Goal: Book appointment/travel/reservation

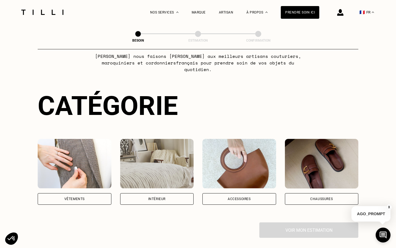
scroll to position [68, 0]
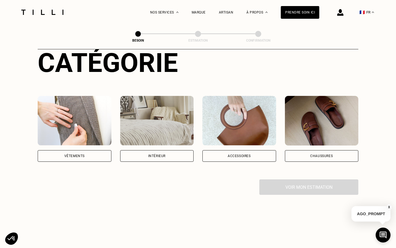
click at [94, 150] on div "Vêtements" at bounding box center [75, 156] width 74 height 12
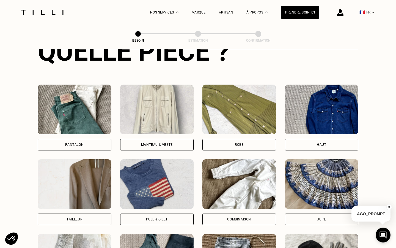
scroll to position [232, 0]
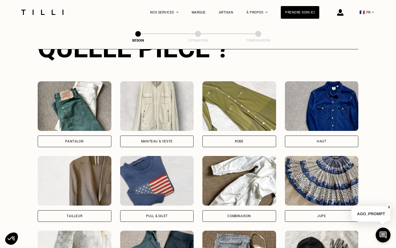
click at [84, 135] on div "Pantalon" at bounding box center [75, 141] width 74 height 12
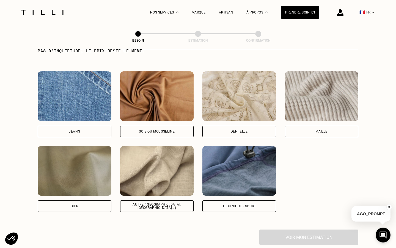
scroll to position [577, 0]
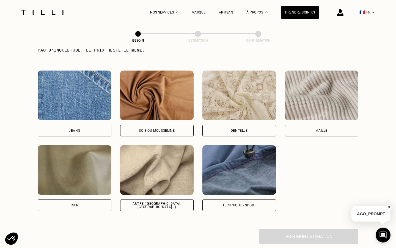
click at [170, 203] on div "Autre ([GEOGRAPHIC_DATA], [GEOGRAPHIC_DATA]...)" at bounding box center [157, 205] width 74 height 12
select select "FR"
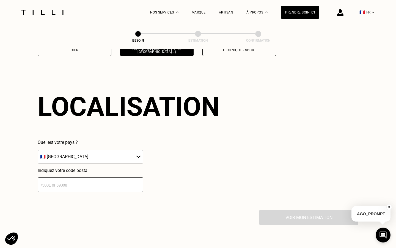
scroll to position [738, 0]
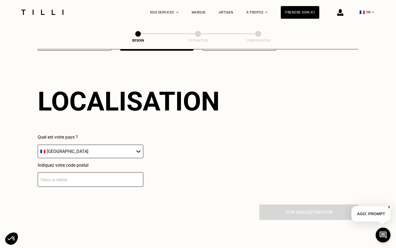
click at [113, 173] on input "number" at bounding box center [91, 179] width 106 height 15
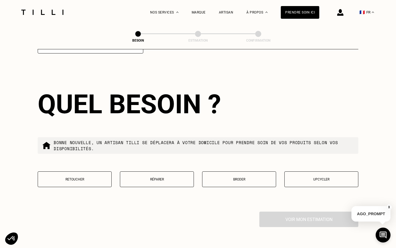
scroll to position [875, 0]
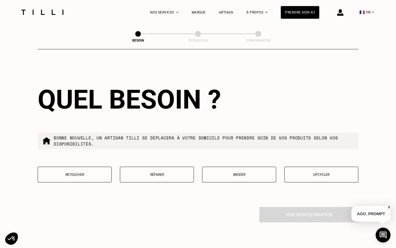
type input "44000"
click at [84, 173] on p "Retoucher" at bounding box center [75, 175] width 68 height 4
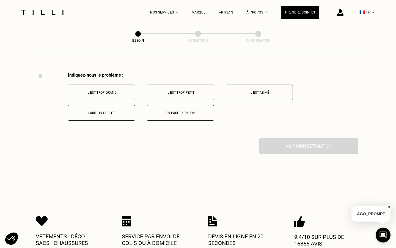
scroll to position [1016, 0]
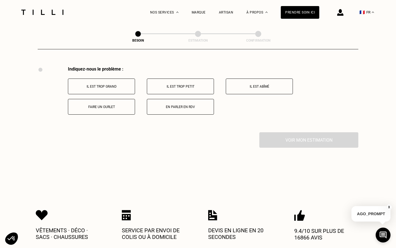
click at [116, 105] on p "Faire un ourlet" at bounding box center [101, 107] width 61 height 4
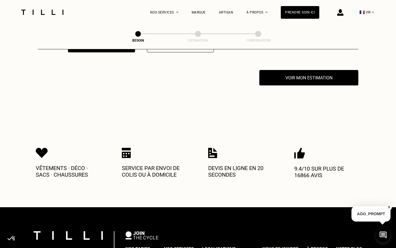
scroll to position [1082, 0]
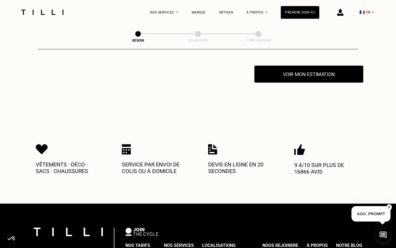
click at [290, 72] on button "Voir mon estimation" at bounding box center [309, 74] width 109 height 17
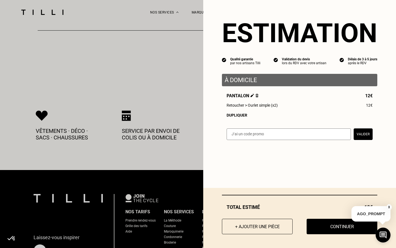
scroll to position [1124, 0]
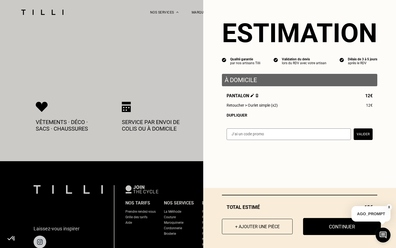
click at [337, 224] on button "Continuer" at bounding box center [342, 226] width 78 height 17
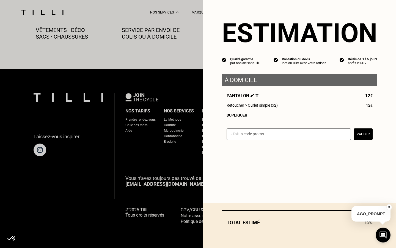
scroll to position [309, 0]
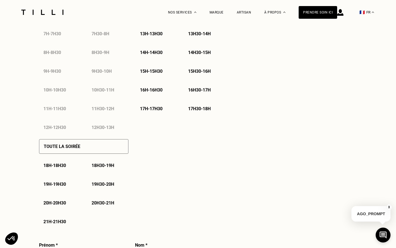
select select "FR"
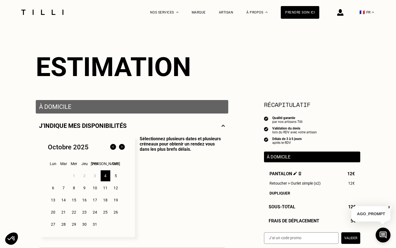
scroll to position [24, 0]
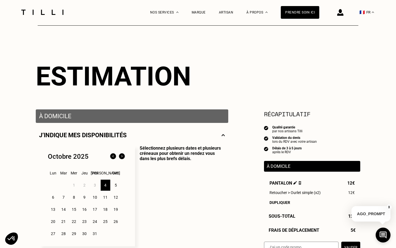
click at [132, 119] on p "À domicile" at bounding box center [132, 116] width 186 height 7
click at [62, 117] on p "À domicile" at bounding box center [132, 116] width 186 height 7
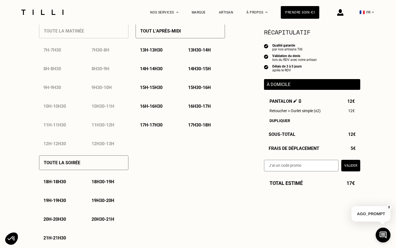
scroll to position [123, 0]
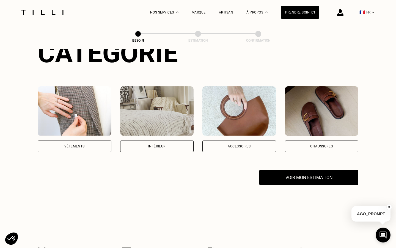
scroll to position [129, 0]
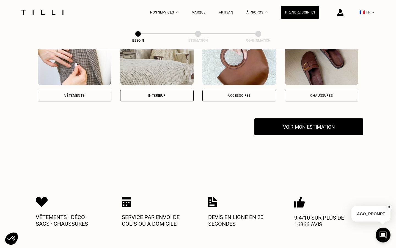
click at [287, 118] on button "Voir mon estimation" at bounding box center [309, 126] width 109 height 17
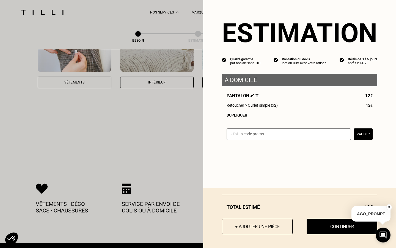
scroll to position [143, 0]
